Goal: Check status: Check status

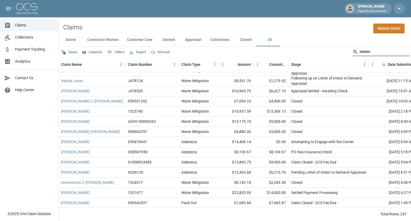
scroll to position [636, 1]
click at [70, 36] on button "Active" at bounding box center [71, 39] width 24 height 13
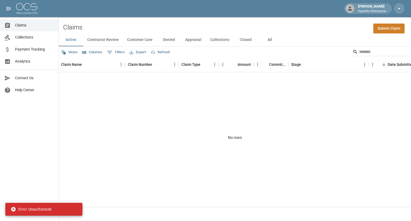
scroll to position [0, 1]
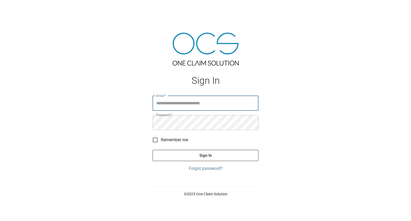
type input "**********"
click at [152, 150] on button "Sign In" at bounding box center [205, 155] width 106 height 11
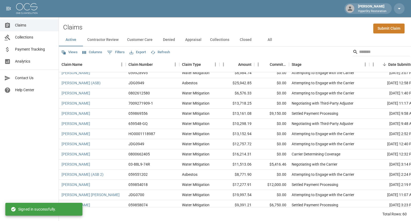
scroll to position [191, 0]
